Goal: Check status: Check status

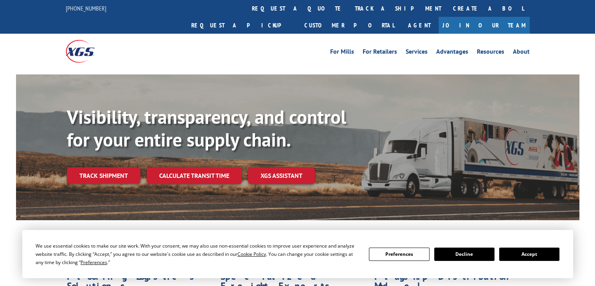
click at [81, 167] on div "Visibility, transparency, and control for your entire supply chain. Track shipm…" at bounding box center [323, 160] width 512 height 109
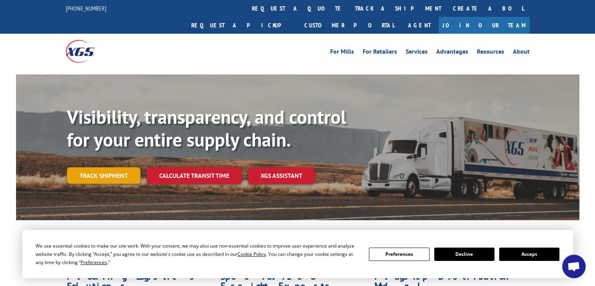
click at [105, 167] on link "Track shipment" at bounding box center [104, 175] width 74 height 16
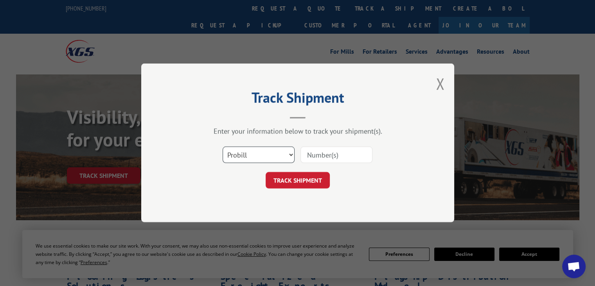
click at [293, 152] on select "Select category... Probill BOL PO" at bounding box center [259, 155] width 72 height 16
select select "bol"
click at [223, 147] on select "Select category... Probill BOL PO" at bounding box center [259, 155] width 72 height 16
click at [316, 152] on input at bounding box center [336, 155] width 72 height 16
paste input "15175364"
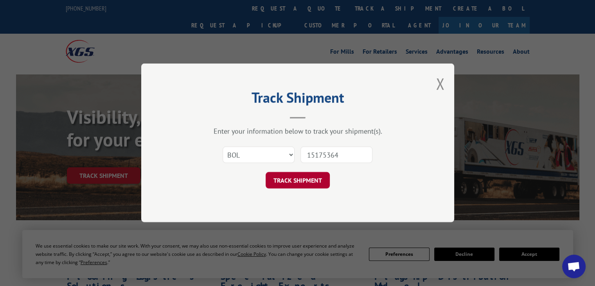
type input "15175364"
click at [305, 180] on button "TRACK SHIPMENT" at bounding box center [298, 180] width 64 height 16
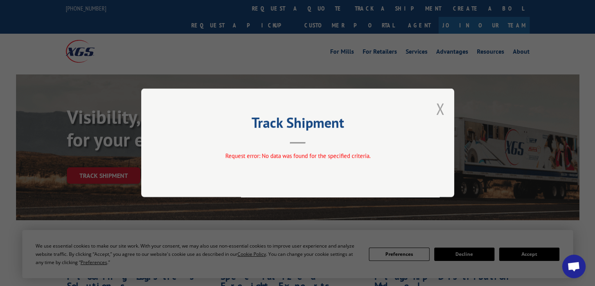
click at [442, 107] on button "Close modal" at bounding box center [440, 108] width 9 height 21
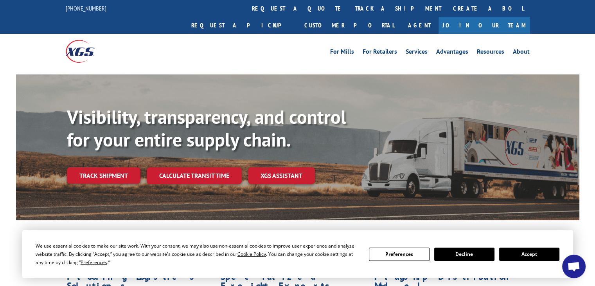
click at [511, 250] on button "Accept" at bounding box center [529, 253] width 60 height 13
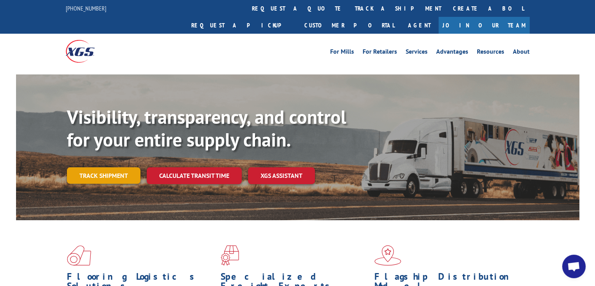
click at [133, 167] on link "Track shipment" at bounding box center [104, 175] width 74 height 16
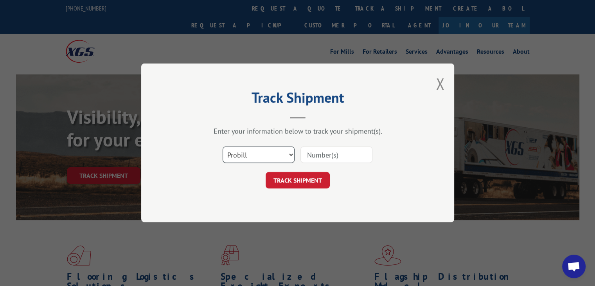
click at [290, 153] on select "Select category... Probill BOL PO" at bounding box center [259, 155] width 72 height 16
select select "bol"
click at [223, 147] on select "Select category... Probill BOL PO" at bounding box center [259, 155] width 72 height 16
click at [292, 183] on button "TRACK SHIPMENT" at bounding box center [298, 180] width 64 height 16
paste input "15175364"
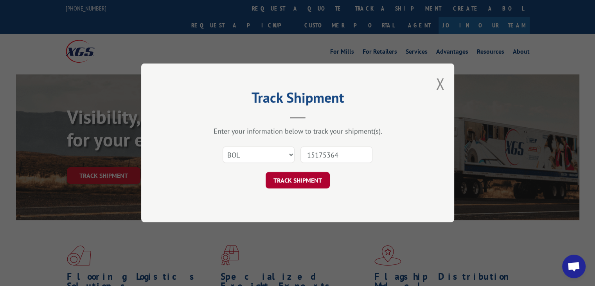
type input "15175364"
click at [314, 178] on button "TRACK SHIPMENT" at bounding box center [298, 180] width 64 height 16
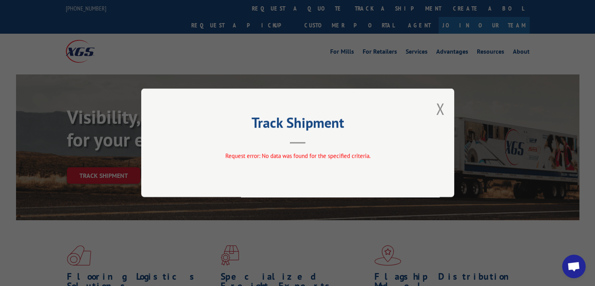
click at [330, 207] on div "Track Shipment Request error: No data was found for the specified criteria." at bounding box center [297, 143] width 595 height 286
